Goal: Task Accomplishment & Management: Complete application form

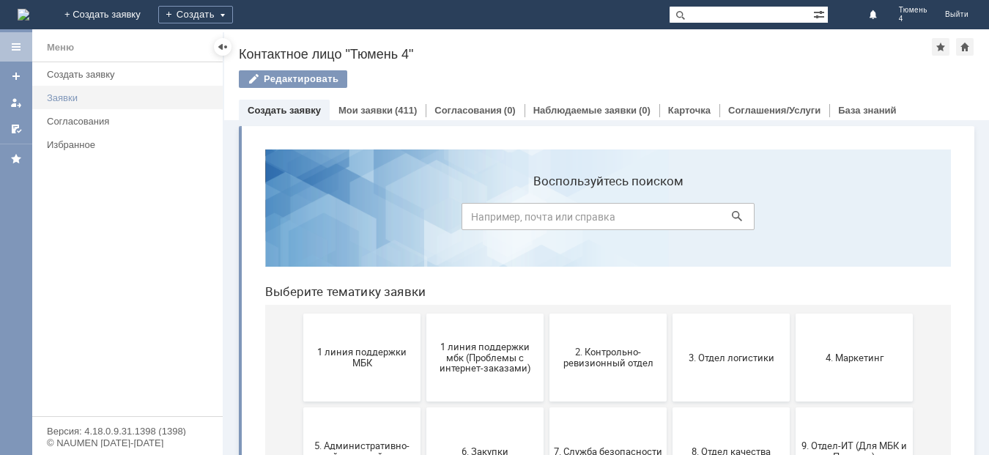
click at [67, 96] on div "Заявки" at bounding box center [130, 97] width 167 height 11
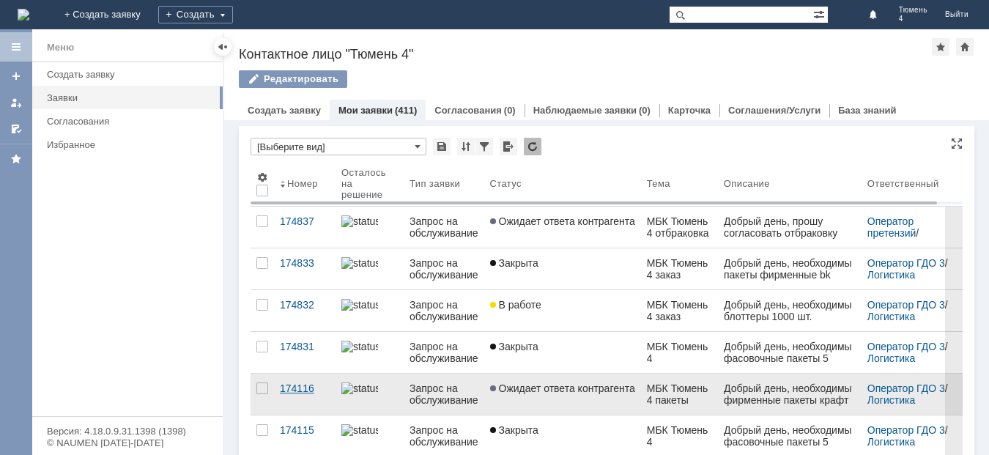
click at [299, 384] on div "174116" at bounding box center [305, 388] width 50 height 12
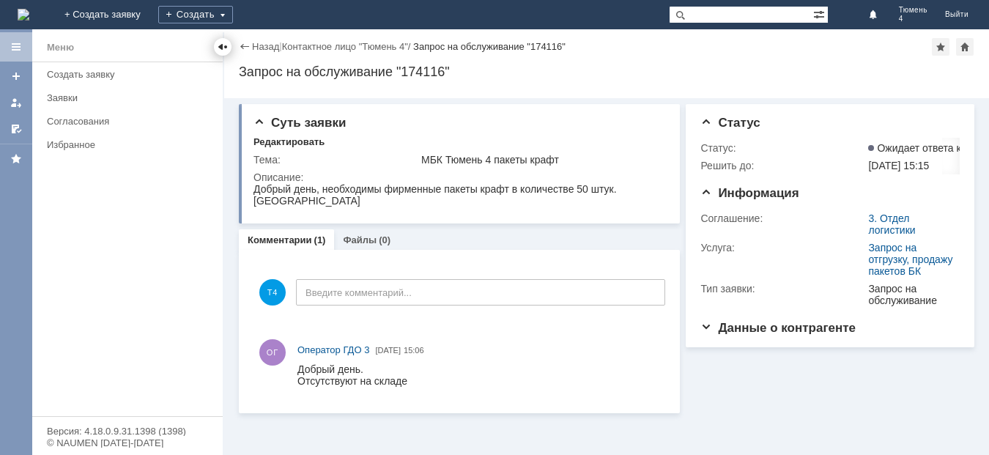
click at [219, 45] on div at bounding box center [223, 47] width 12 height 12
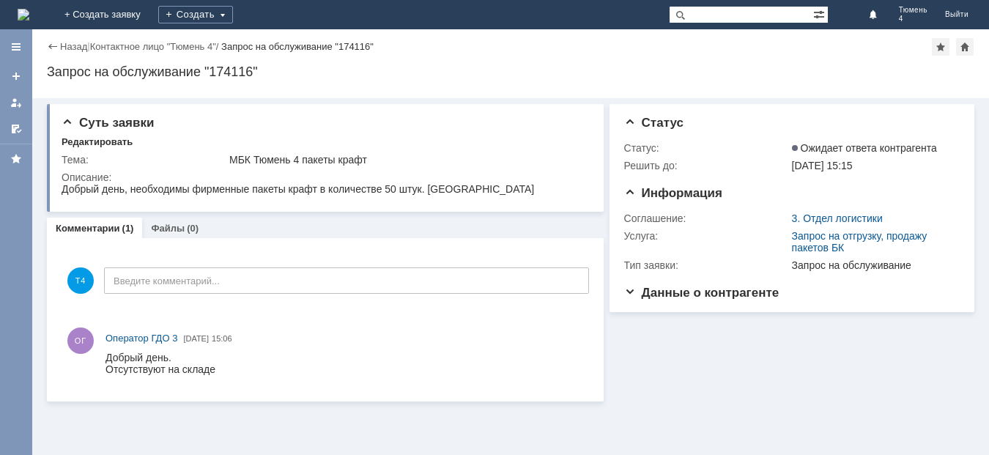
click at [50, 44] on div "Назад" at bounding box center [67, 46] width 40 height 11
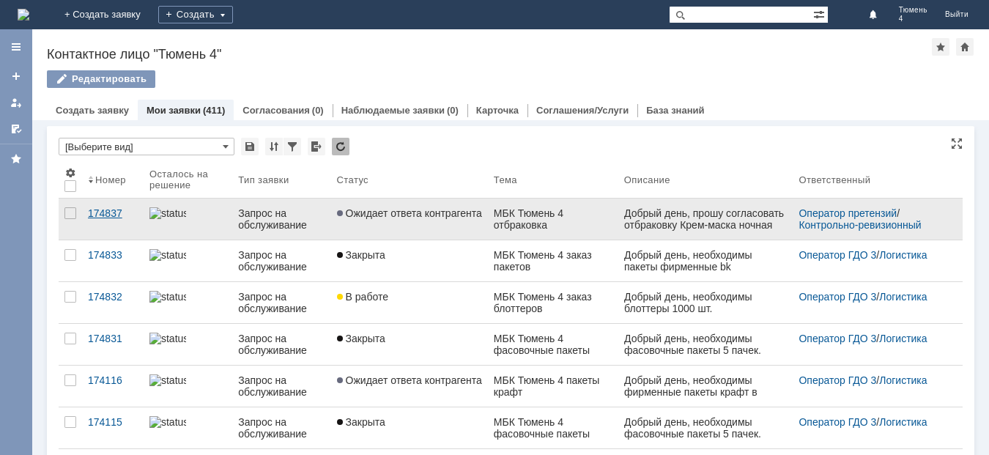
click at [99, 212] on div "174837" at bounding box center [113, 213] width 50 height 12
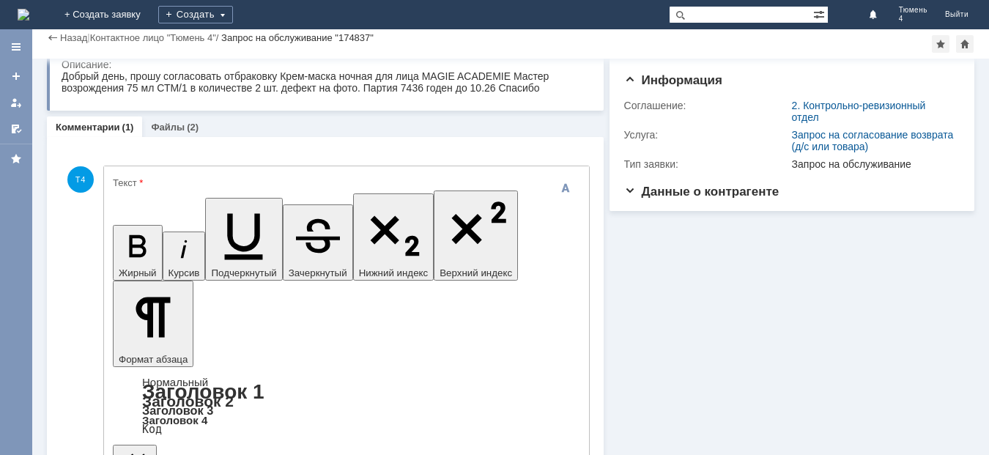
scroll to position [175, 0]
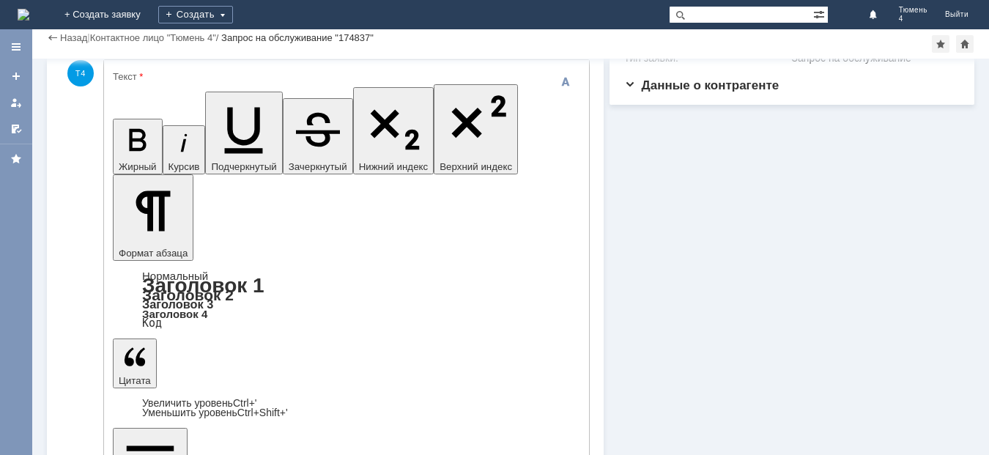
scroll to position [179, 0]
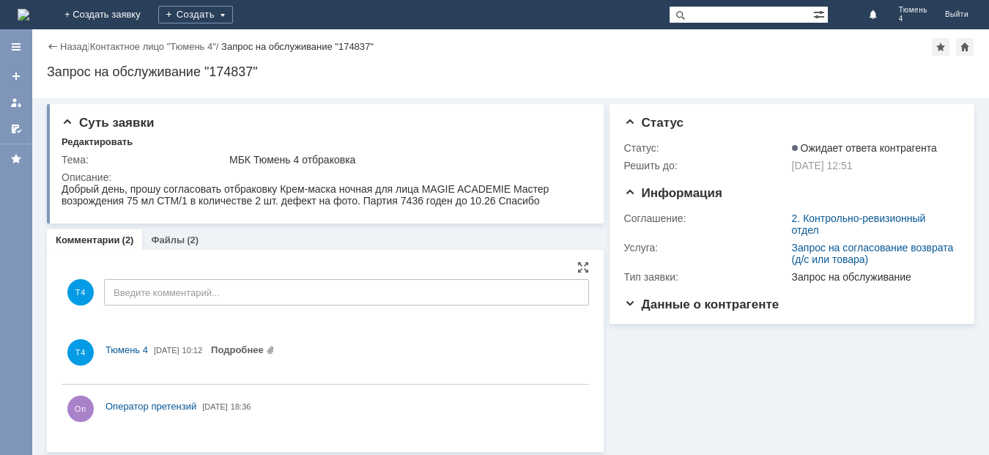
scroll to position [0, 0]
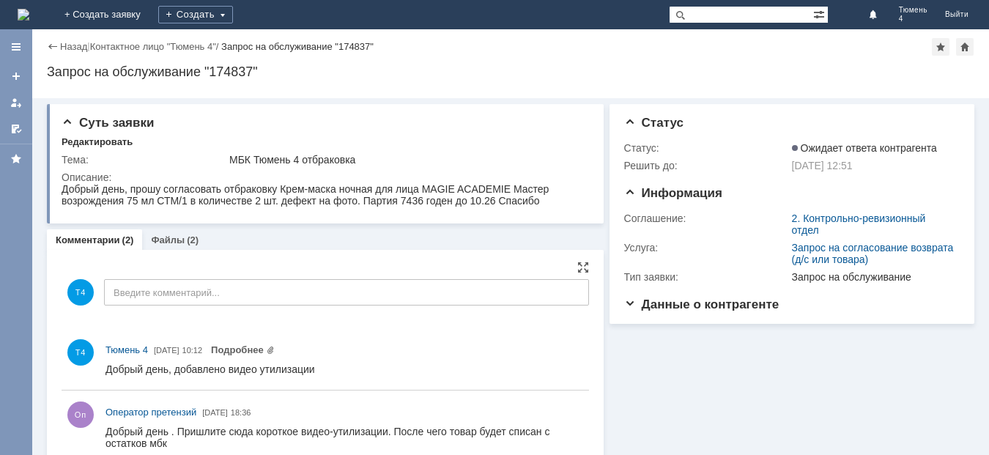
click at [49, 45] on div "Назад" at bounding box center [67, 46] width 40 height 11
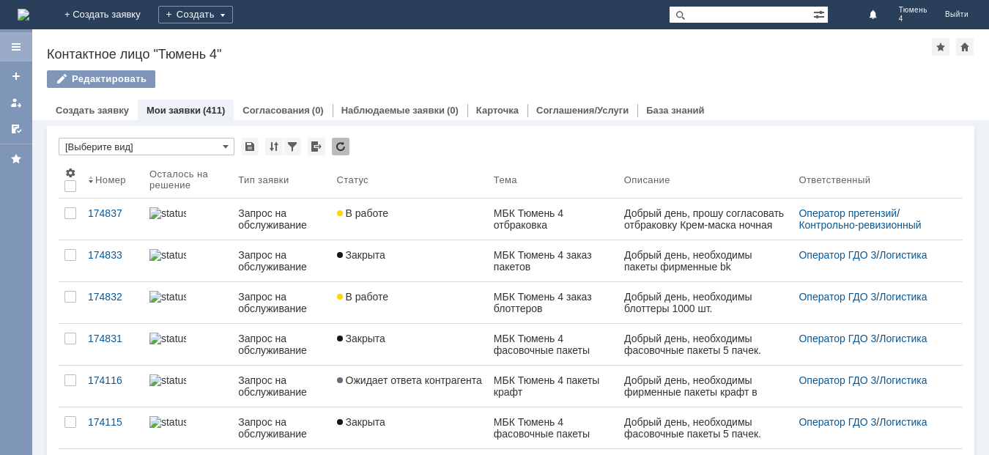
click at [12, 47] on div at bounding box center [16, 47] width 12 height 12
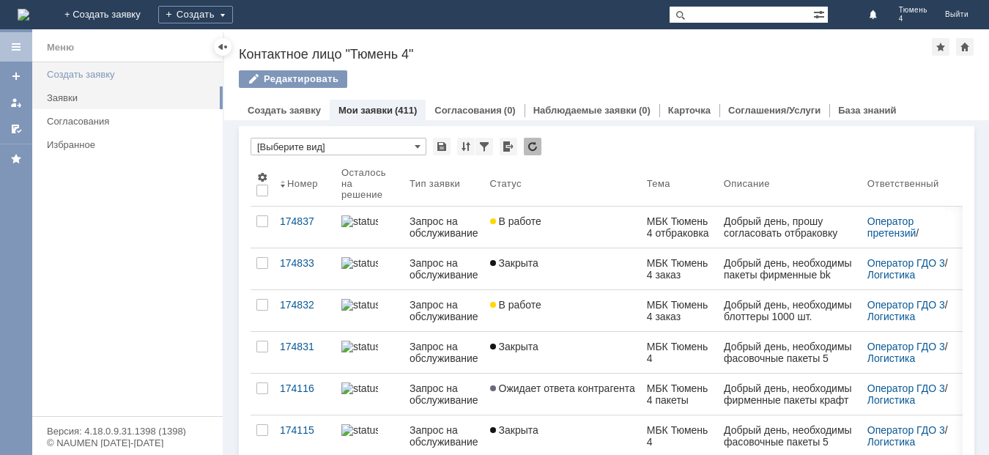
click at [86, 69] on div "Создать заявку" at bounding box center [130, 74] width 167 height 11
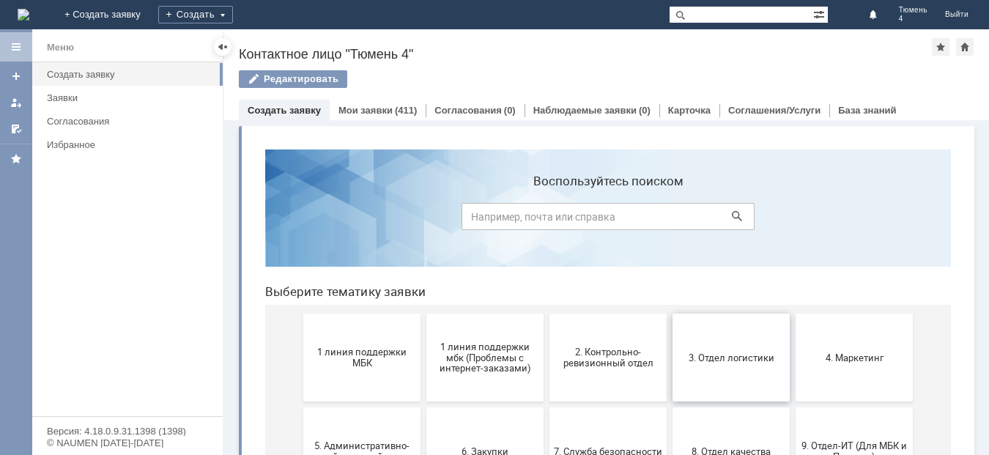
click at [778, 370] on button "3. Отдел логистики" at bounding box center [730, 357] width 117 height 88
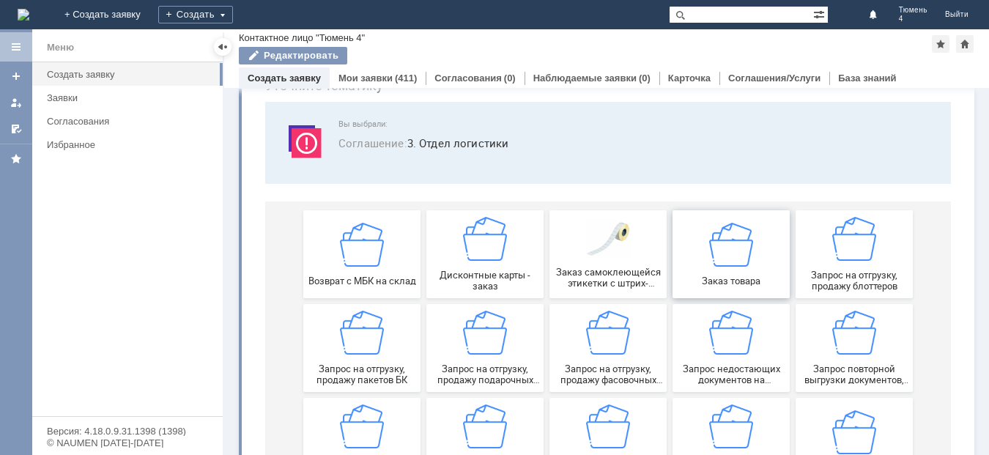
scroll to position [146, 0]
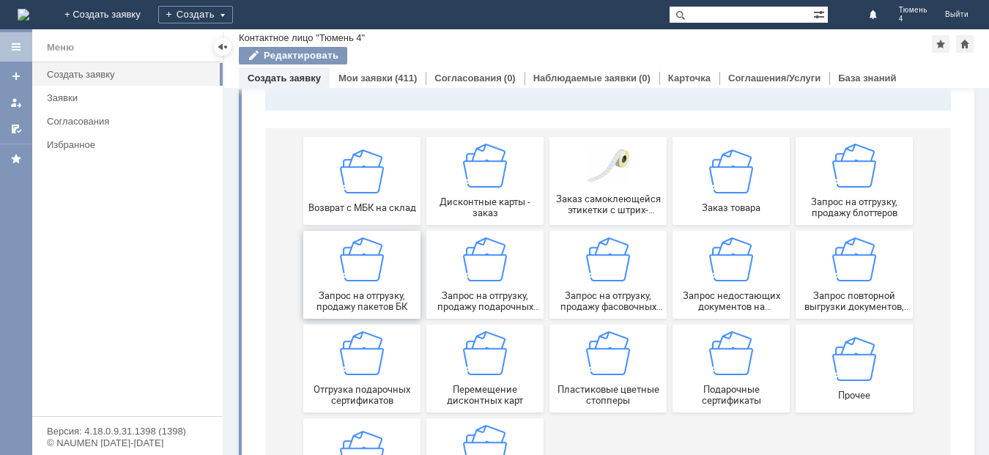
click at [377, 280] on img at bounding box center [362, 259] width 44 height 44
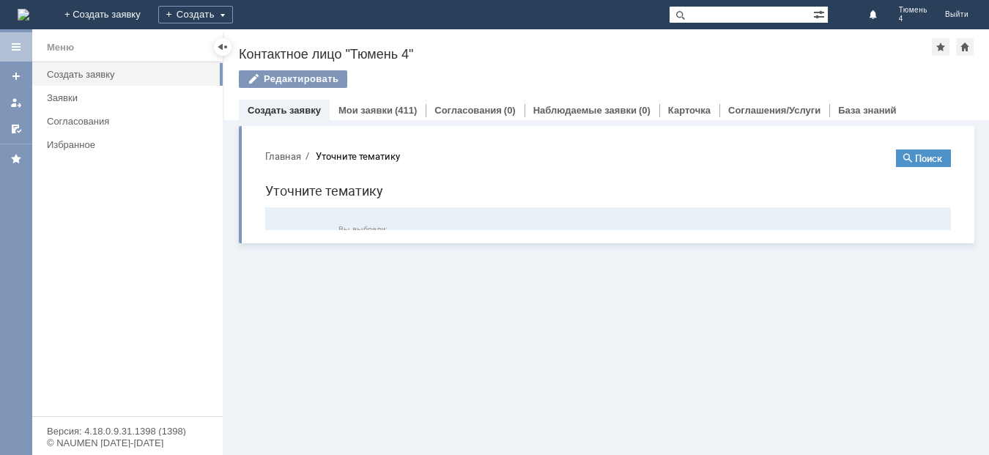
scroll to position [0, 0]
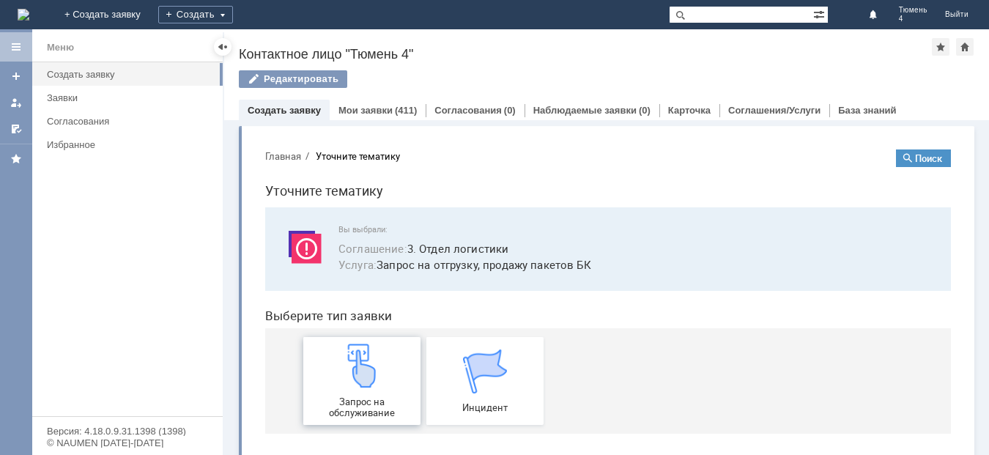
click at [351, 387] on img at bounding box center [362, 365] width 44 height 44
click at [91, 72] on div "Создать заявку" at bounding box center [130, 74] width 167 height 11
click at [217, 47] on div at bounding box center [223, 47] width 12 height 12
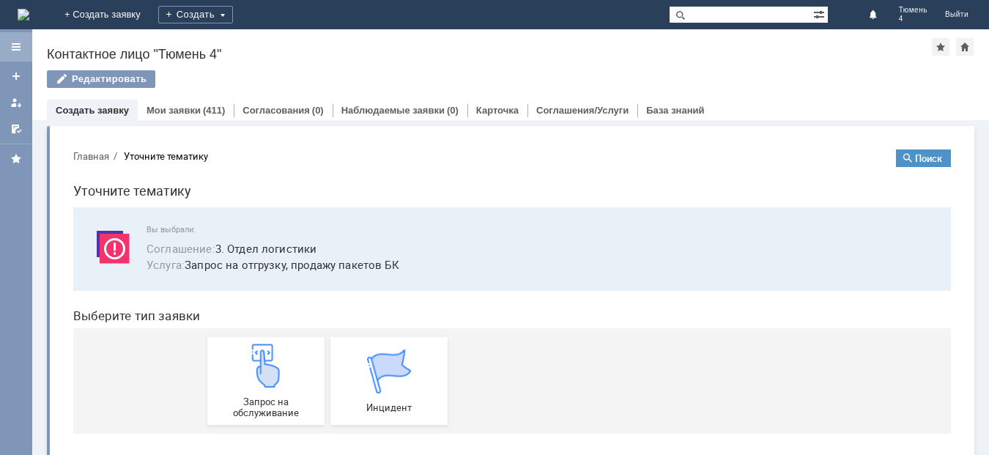
click at [15, 42] on div at bounding box center [16, 47] width 12 height 12
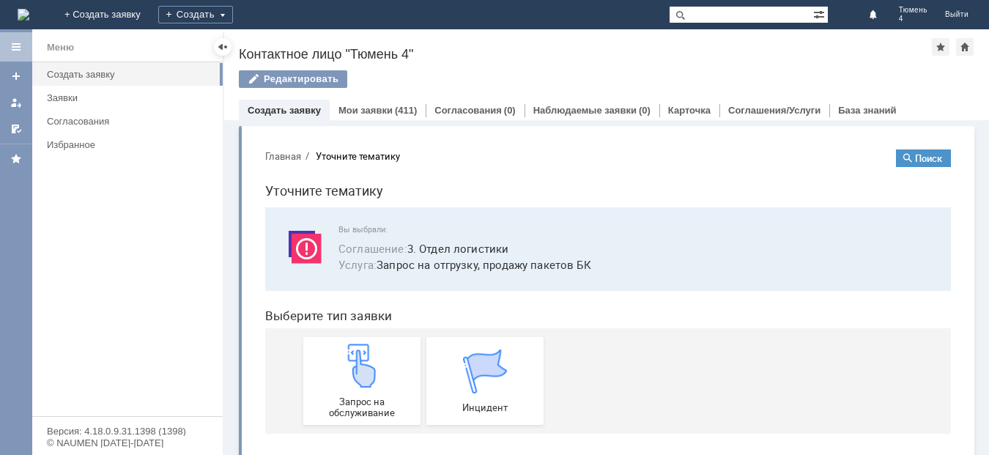
click at [64, 43] on div "Меню" at bounding box center [60, 48] width 27 height 18
click at [216, 48] on div at bounding box center [223, 47] width 18 height 18
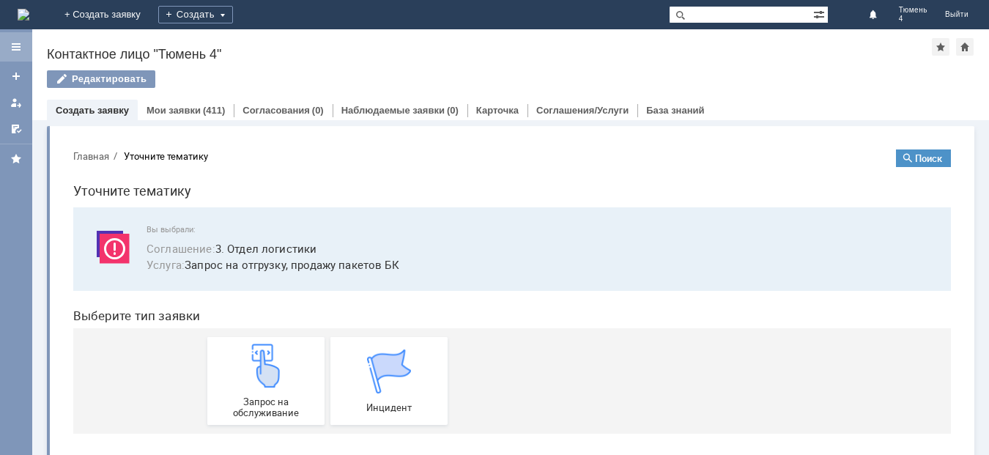
click at [6, 50] on div at bounding box center [16, 46] width 32 height 29
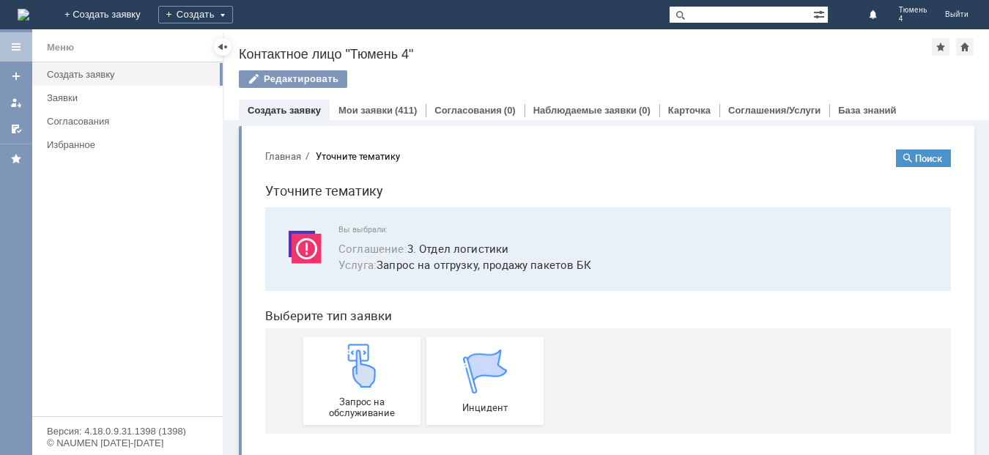
click at [29, 11] on img at bounding box center [24, 15] width 12 height 12
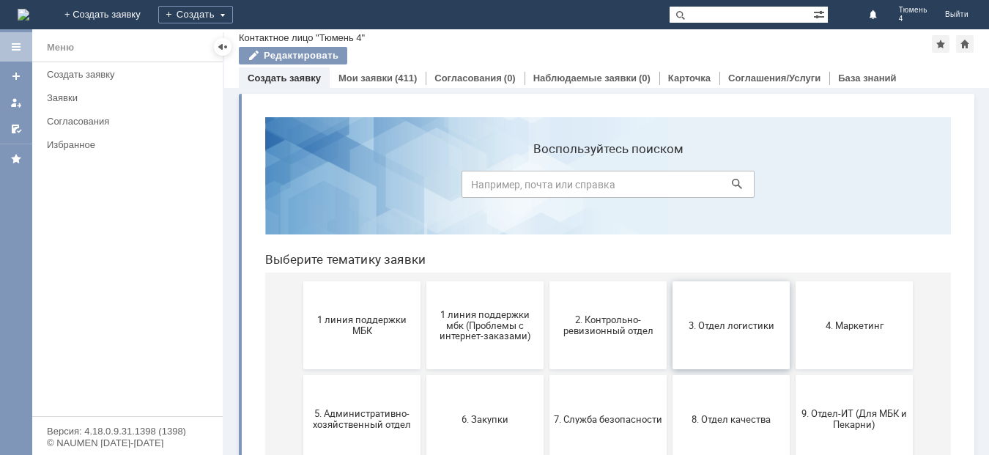
scroll to position [73, 0]
